Goal: Task Accomplishment & Management: Complete application form

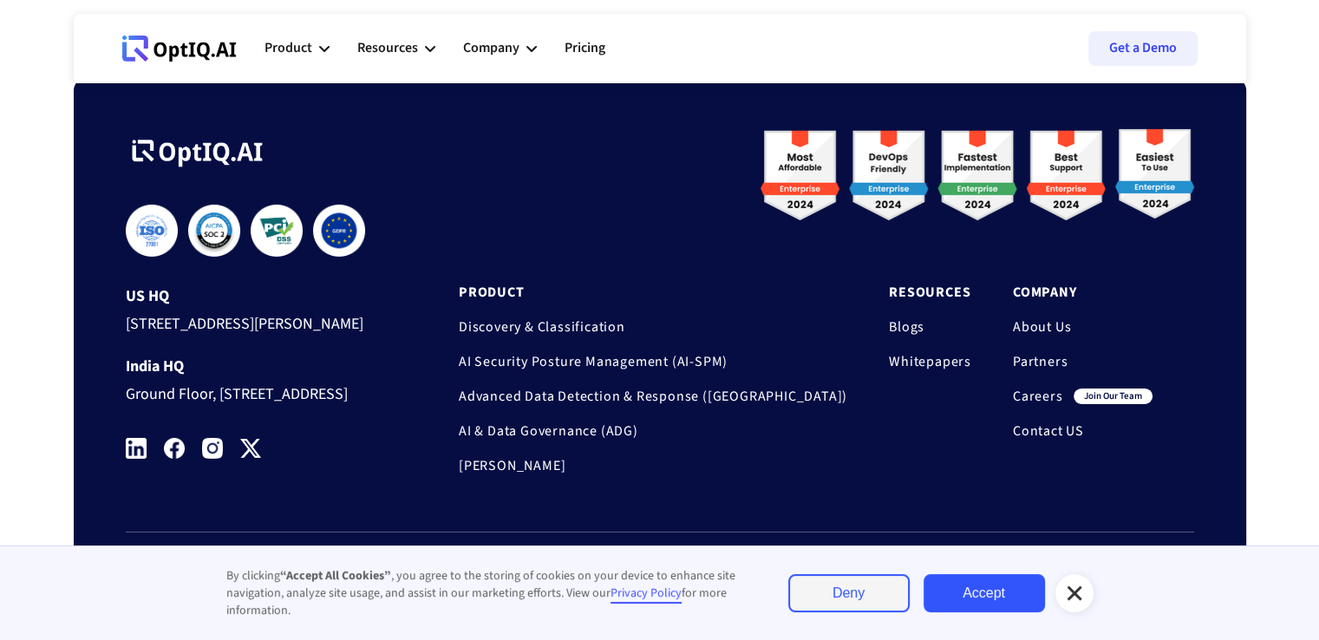
scroll to position [5857, 0]
click at [1040, 388] on link "Careers" at bounding box center [1038, 396] width 50 height 17
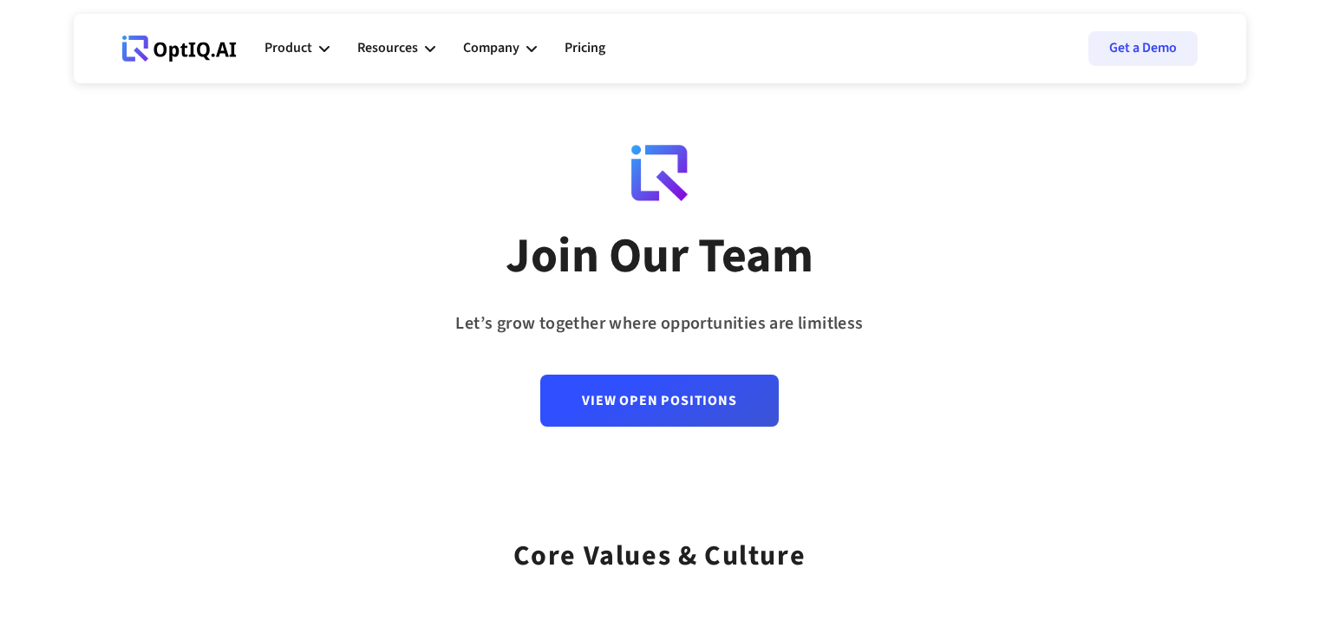
scroll to position [288, 0]
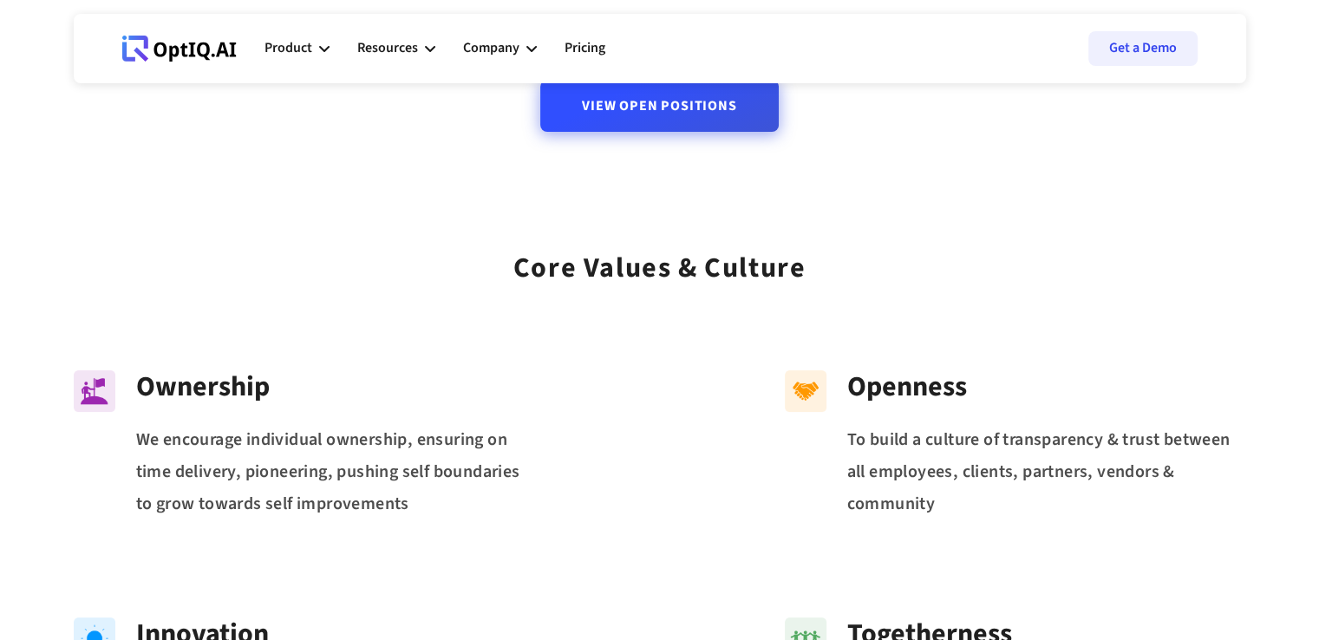
click at [662, 99] on link "View Open Positions" at bounding box center [659, 106] width 238 height 52
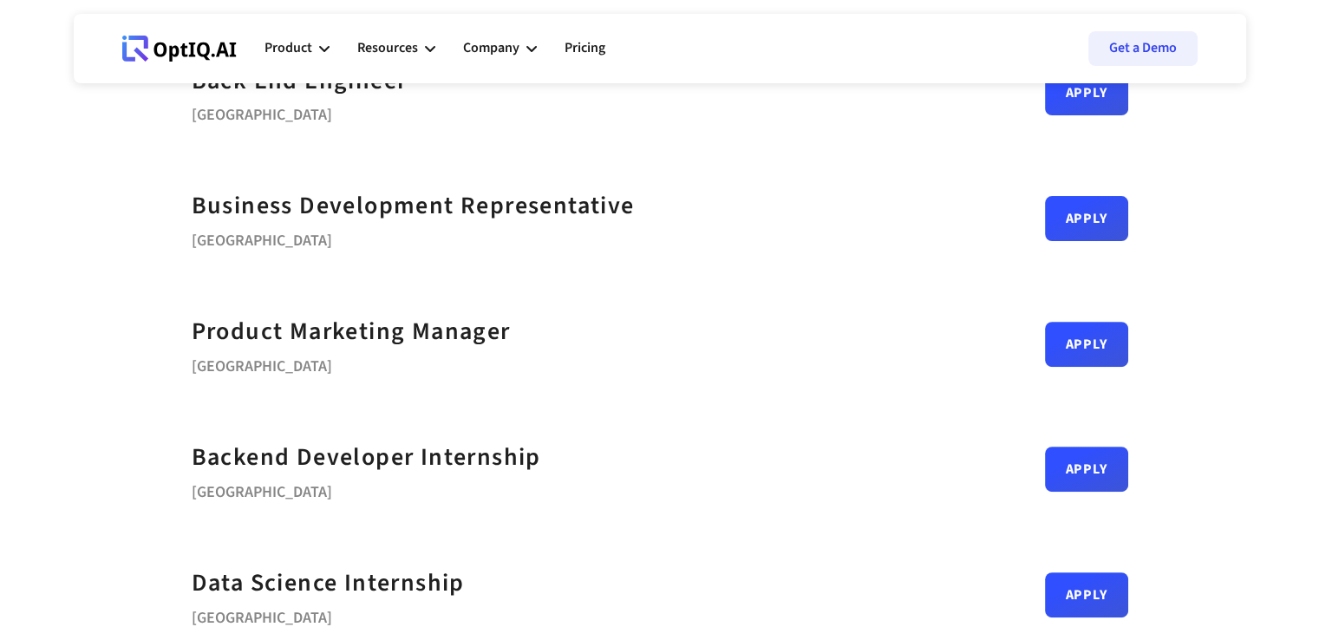
scroll to position [739, 0]
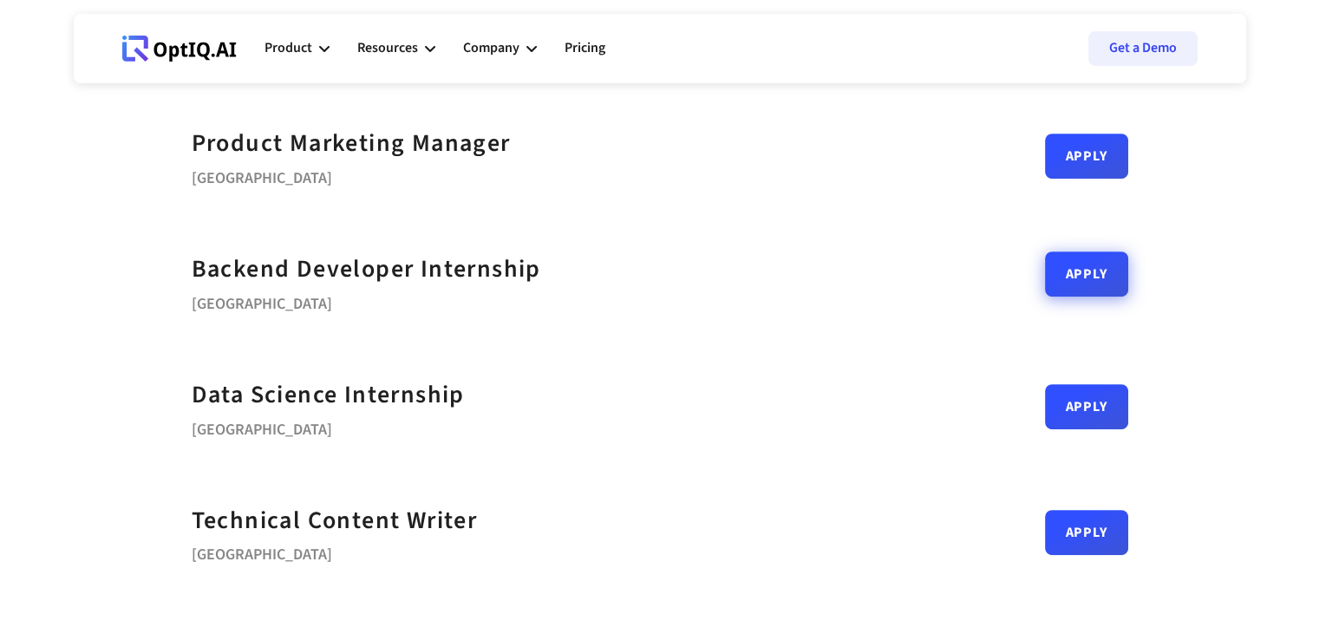
click at [1097, 283] on link "Apply" at bounding box center [1086, 273] width 83 height 45
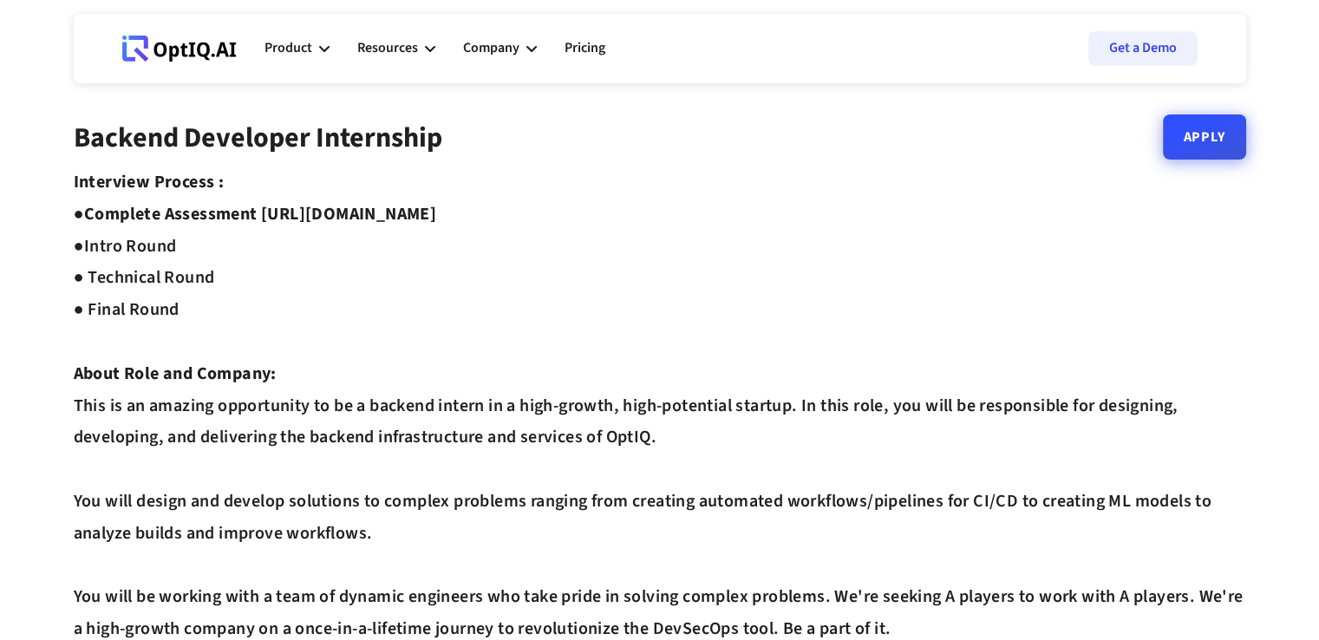
click at [1216, 131] on link "Apply" at bounding box center [1204, 136] width 83 height 45
